Goal: Task Accomplishment & Management: Manage account settings

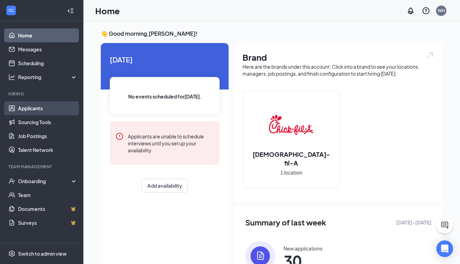
click at [38, 106] on link "Applicants" at bounding box center [47, 108] width 59 height 14
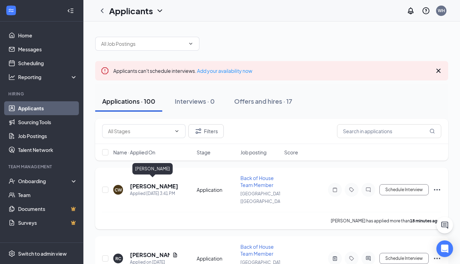
click at [161, 184] on h5 "[PERSON_NAME]" at bounding box center [154, 187] width 48 height 8
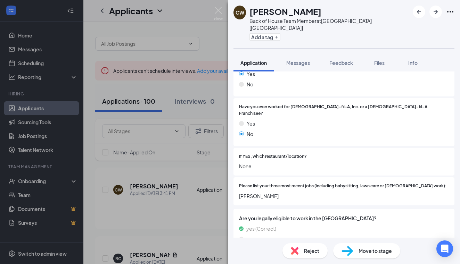
scroll to position [180, 0]
click at [156, 246] on div "CW [PERSON_NAME] Back of House Team Member at [GEOGRAPHIC_DATA] [[GEOGRAPHIC_DA…" at bounding box center [230, 132] width 460 height 264
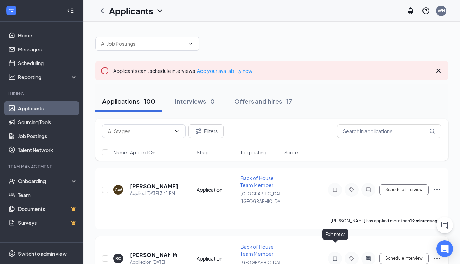
click at [335, 256] on icon "ActiveNote" at bounding box center [335, 258] width 4 height 5
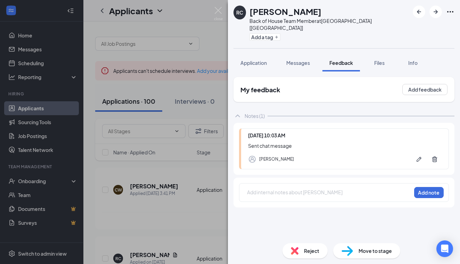
click at [159, 242] on div "RC [PERSON_NAME] Back of House Team Member at [GEOGRAPHIC_DATA] [[GEOGRAPHIC_DA…" at bounding box center [230, 132] width 460 height 264
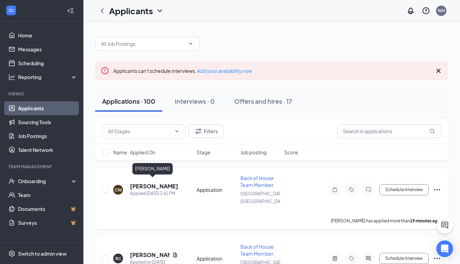
click at [159, 183] on h5 "[PERSON_NAME]" at bounding box center [154, 187] width 48 height 8
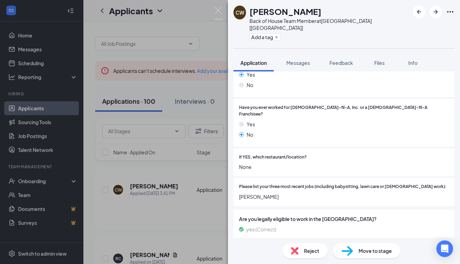
scroll to position [177, 0]
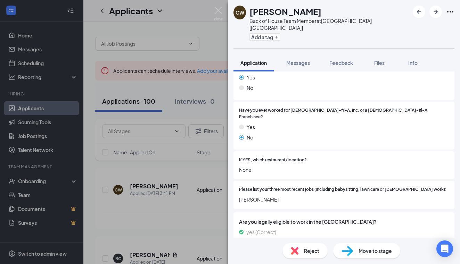
click at [158, 181] on div "CW [PERSON_NAME] Back of House Team Member at [GEOGRAPHIC_DATA] [[GEOGRAPHIC_DA…" at bounding box center [230, 132] width 460 height 264
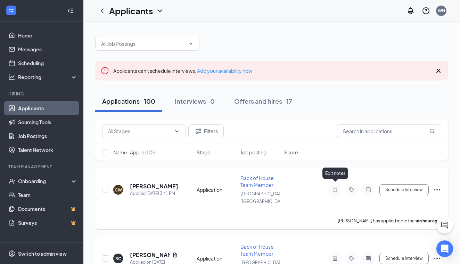
click at [335, 187] on icon "Note" at bounding box center [335, 190] width 8 height 6
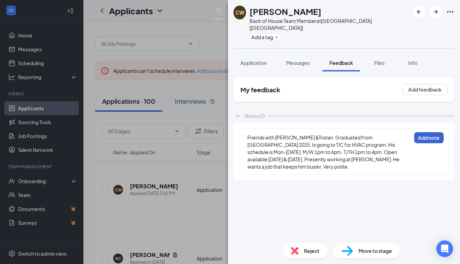
click at [427, 132] on button "Add note" at bounding box center [429, 137] width 30 height 11
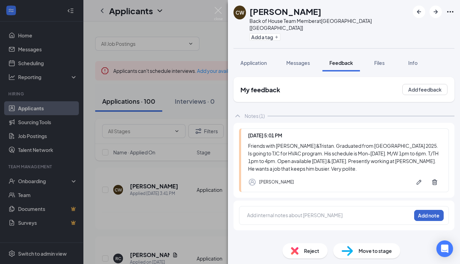
click at [425, 210] on button "Add note" at bounding box center [429, 215] width 30 height 11
